Goal: Task Accomplishment & Management: Use online tool/utility

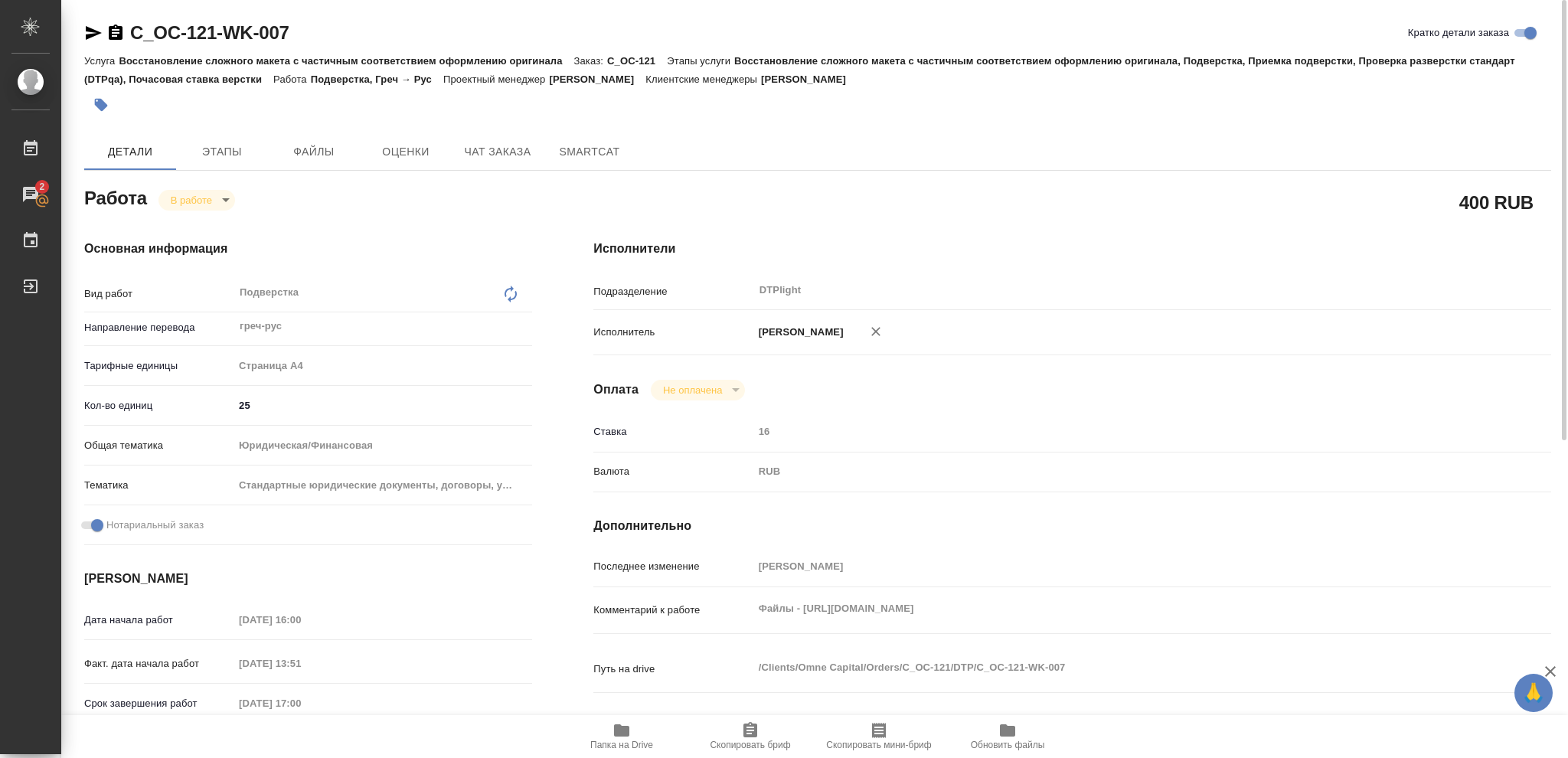
click at [194, 192] on body "🙏 .cls-1 fill:#fff; AWATERA [PERSON_NAME] 2 Чаты График Выйти C_OC-121-WK-007 К…" at bounding box center [784, 379] width 1568 height 758
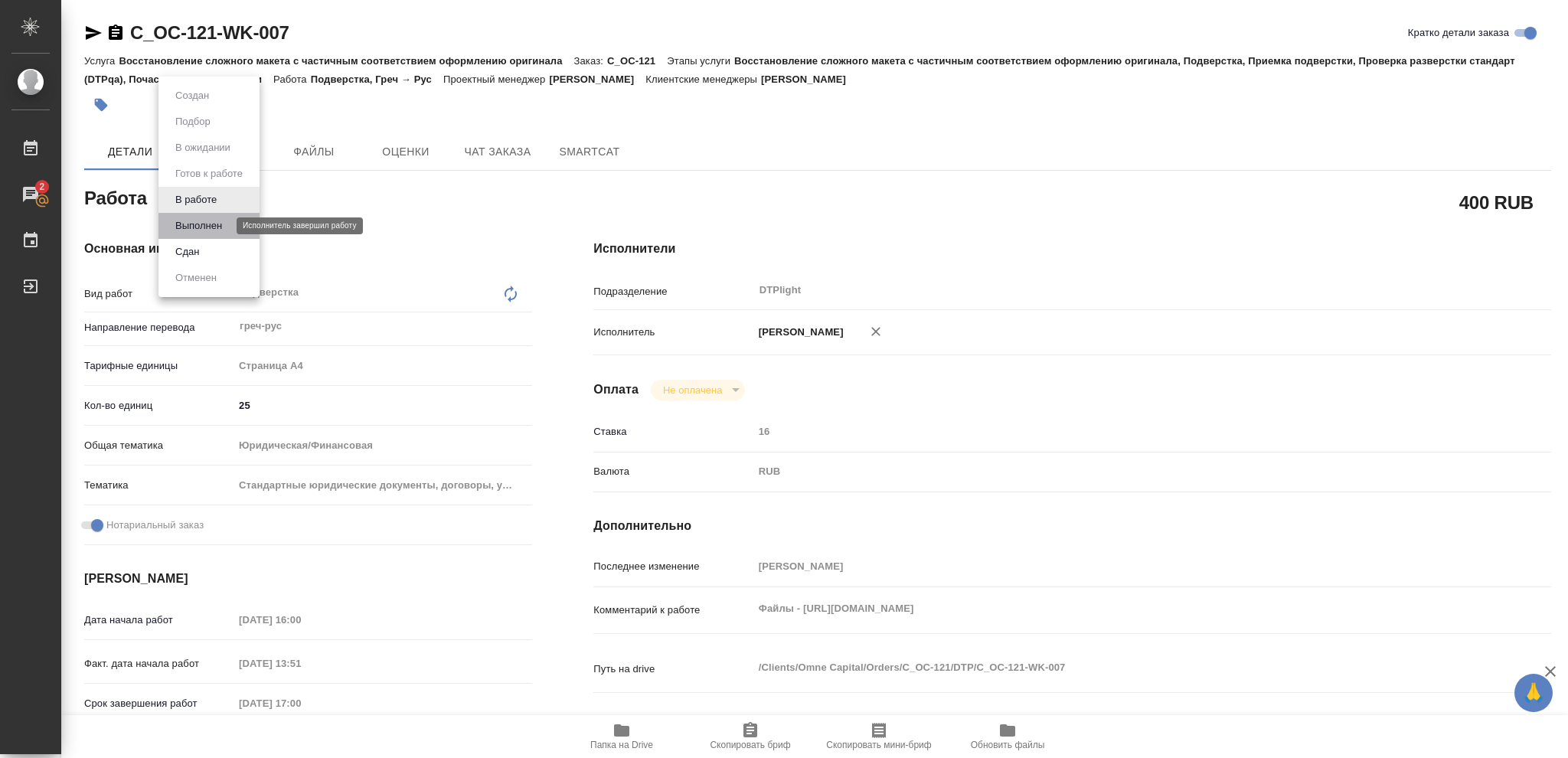
click at [200, 229] on button "Выполнен" at bounding box center [198, 226] width 56 height 17
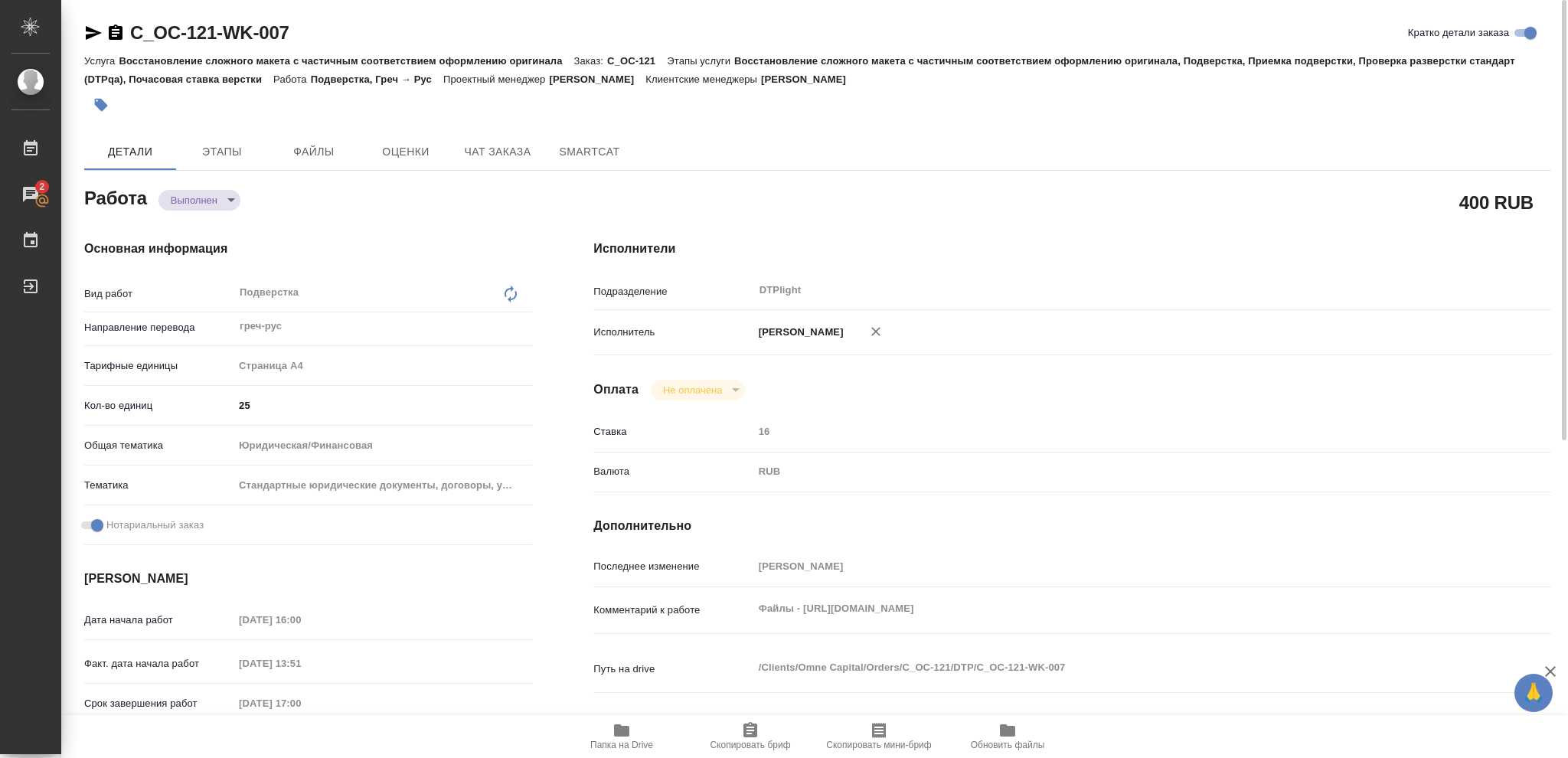
type textarea "x"
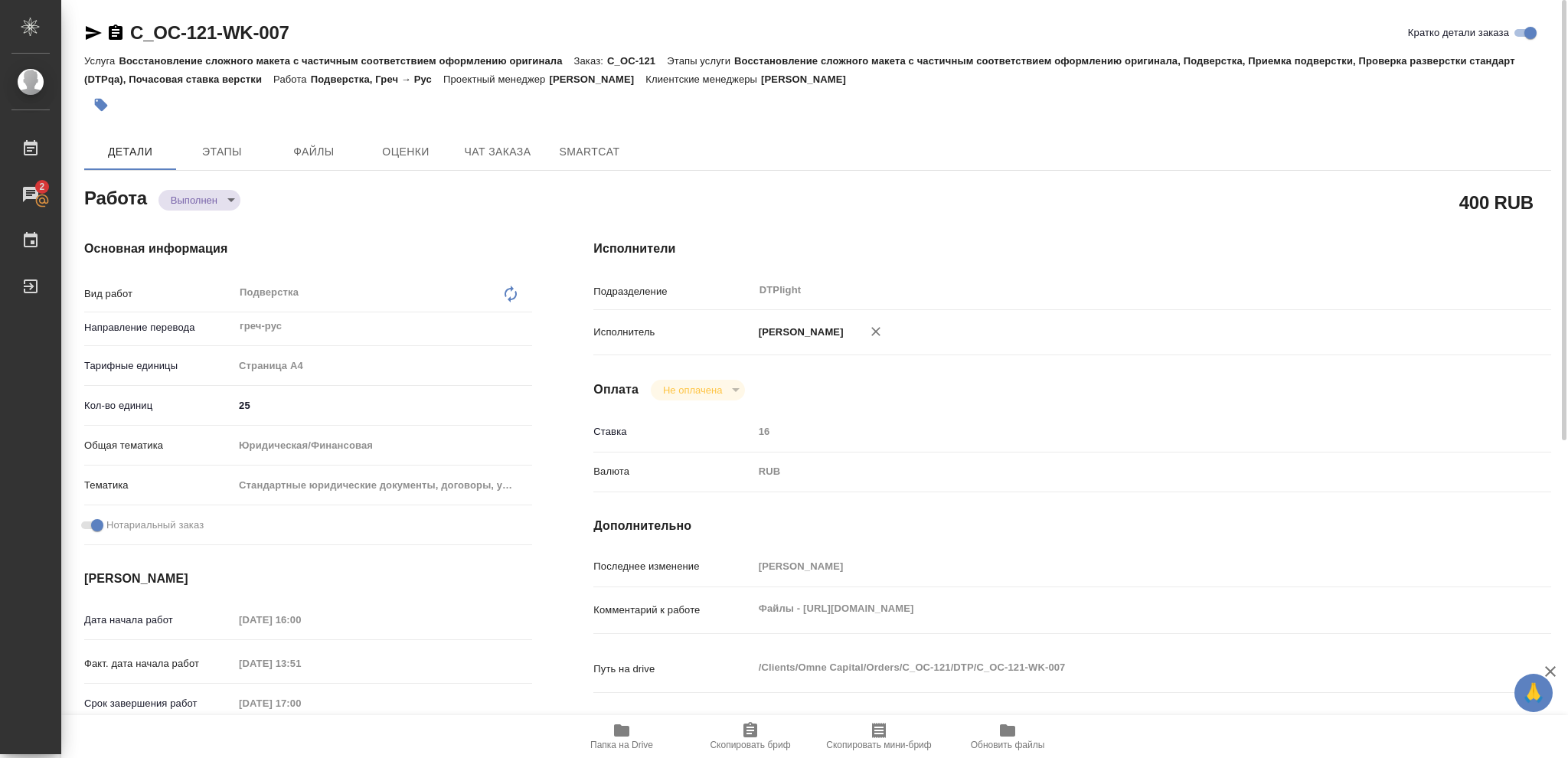
type textarea "x"
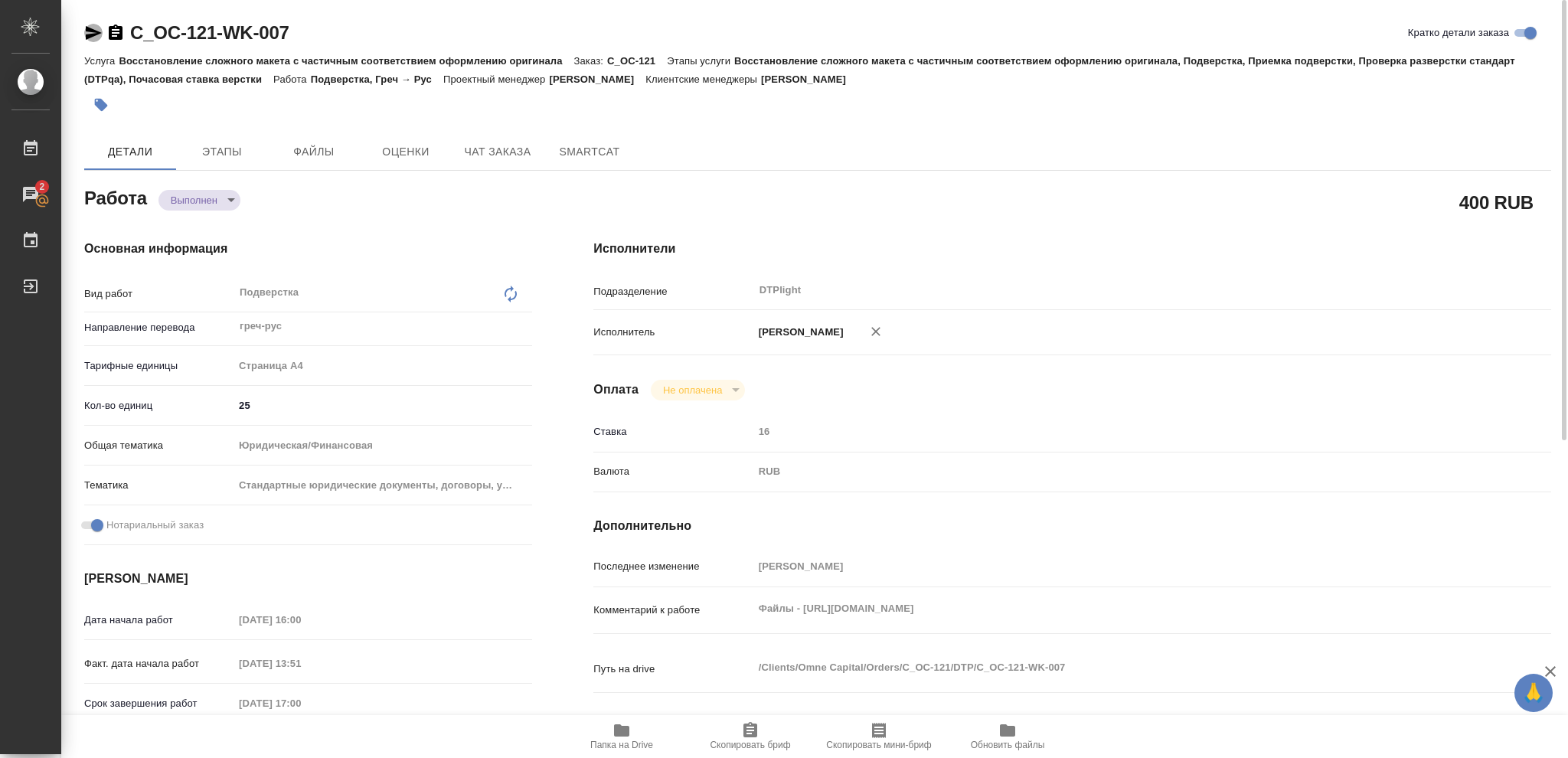
click at [93, 35] on icon "button" at bounding box center [93, 33] width 16 height 14
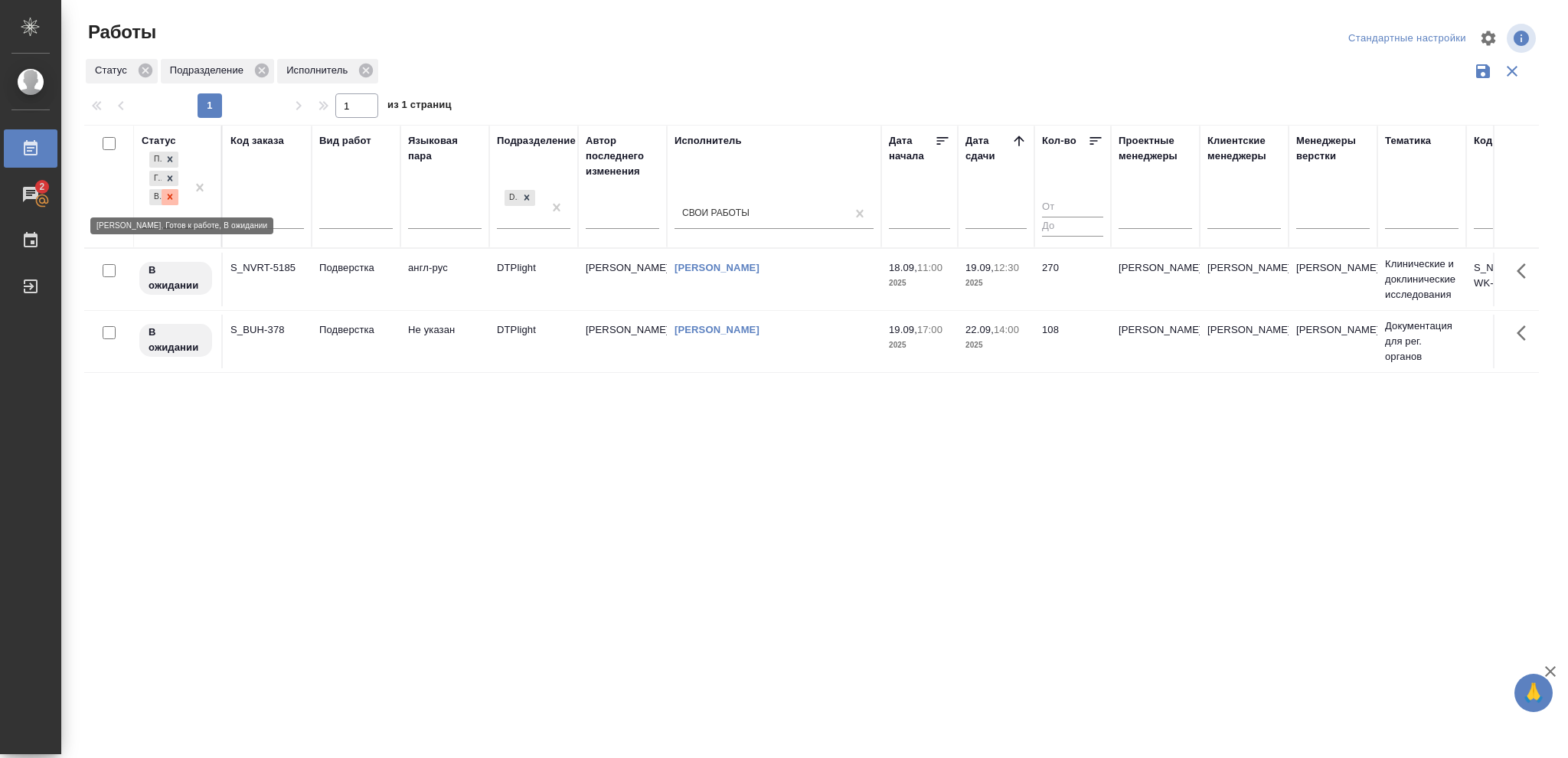
click at [177, 197] on div at bounding box center [170, 197] width 17 height 16
